Goal: Communication & Community: Answer question/provide support

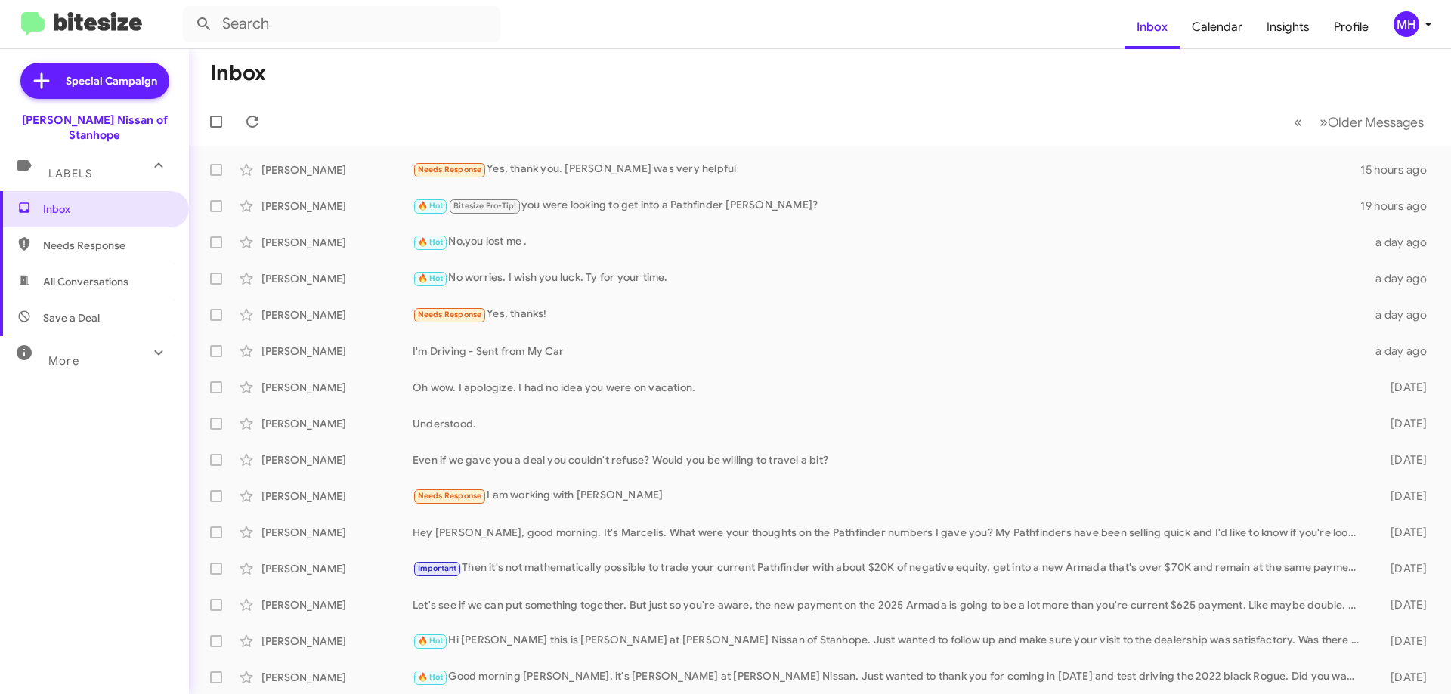
click at [96, 274] on span "All Conversations" at bounding box center [85, 281] width 85 height 15
type input "in:all-conversations"
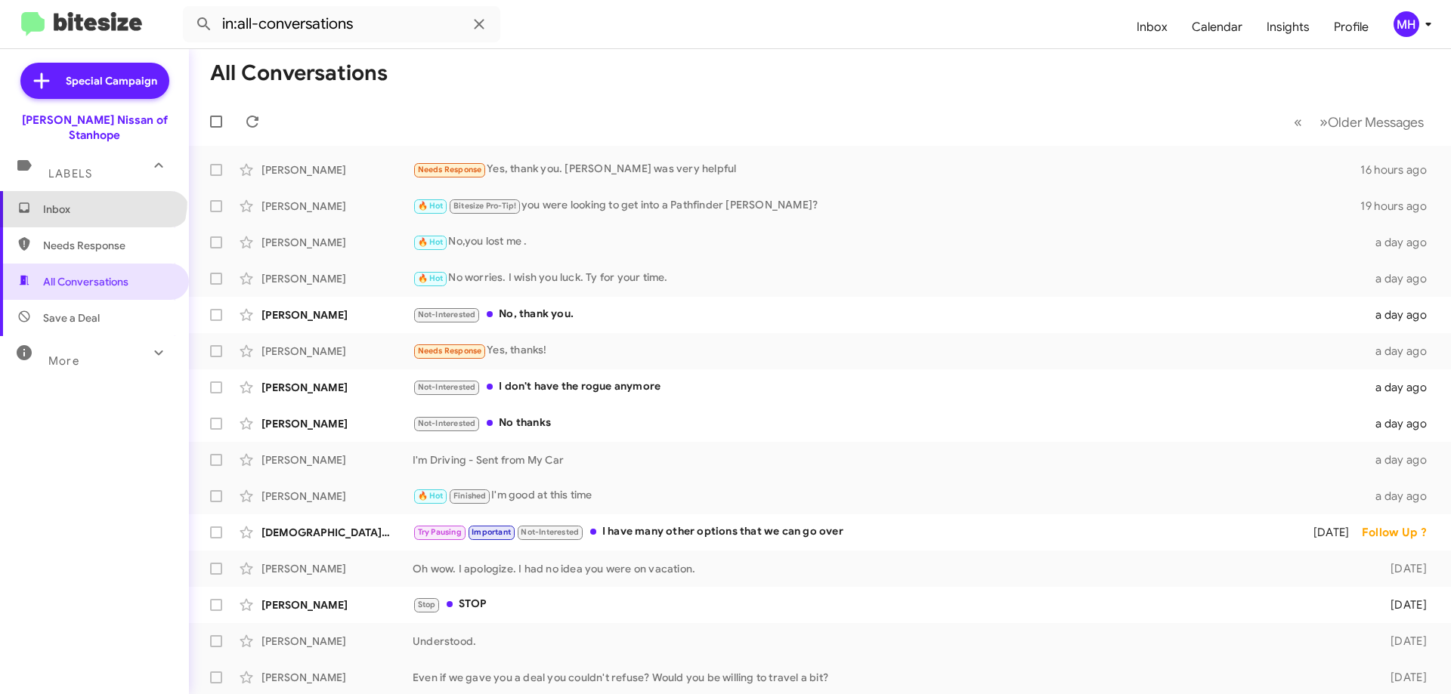
click at [91, 191] on span "Inbox" at bounding box center [94, 209] width 189 height 36
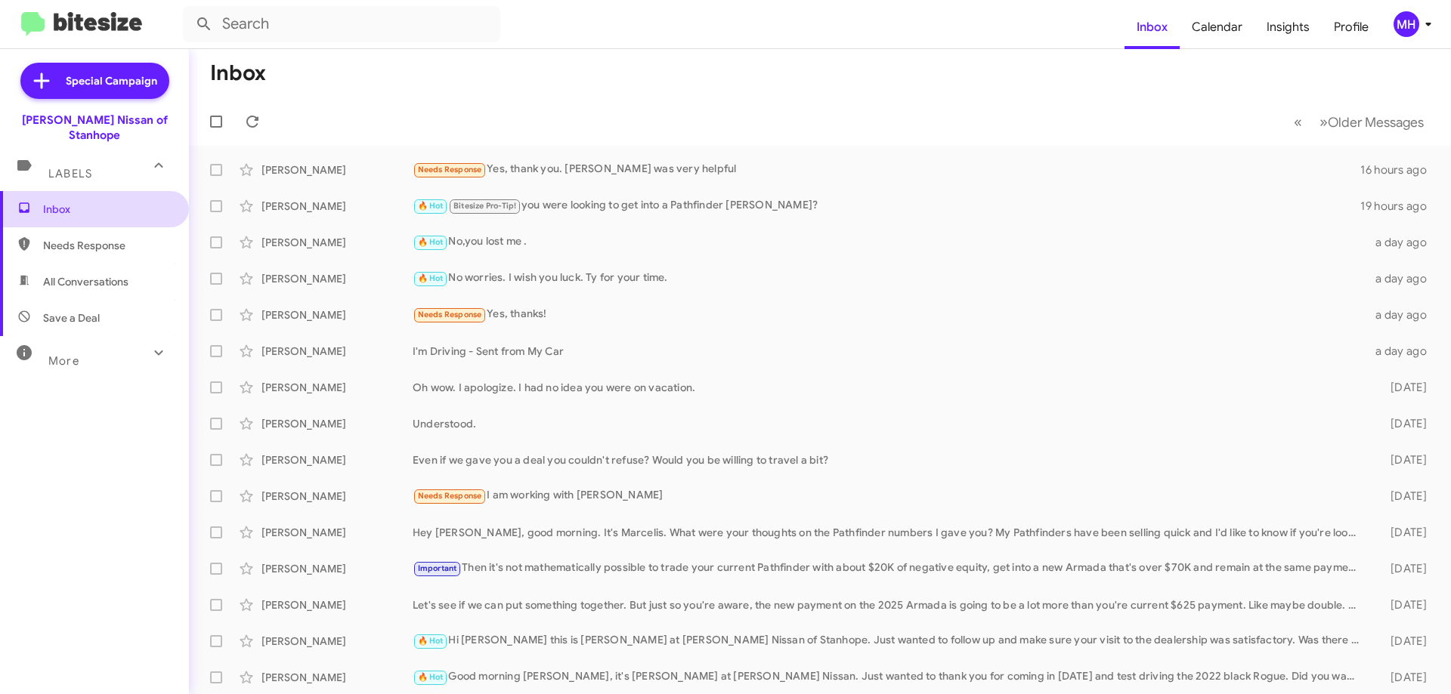
click at [128, 202] on span "Inbox" at bounding box center [107, 209] width 128 height 15
click at [107, 274] on span "All Conversations" at bounding box center [85, 281] width 85 height 15
type input "in:all-conversations"
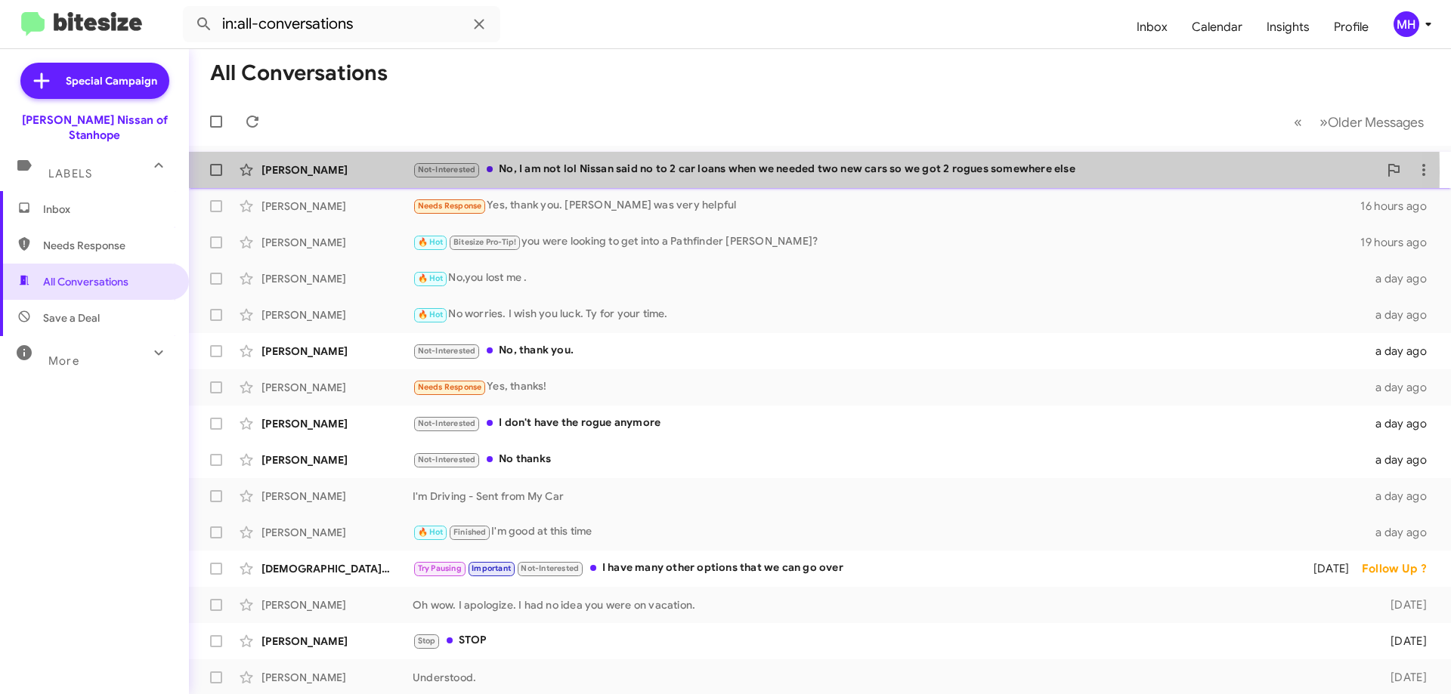
click at [567, 172] on div "Not-Interested No, I am not lol Nissan said no to 2 car loans when we needed tw…" at bounding box center [896, 169] width 966 height 17
